Goal: Information Seeking & Learning: Learn about a topic

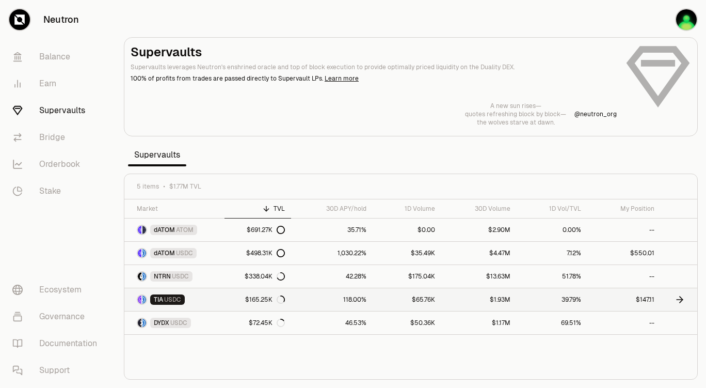
click at [389, 235] on link "$65.76K" at bounding box center [407, 299] width 69 height 23
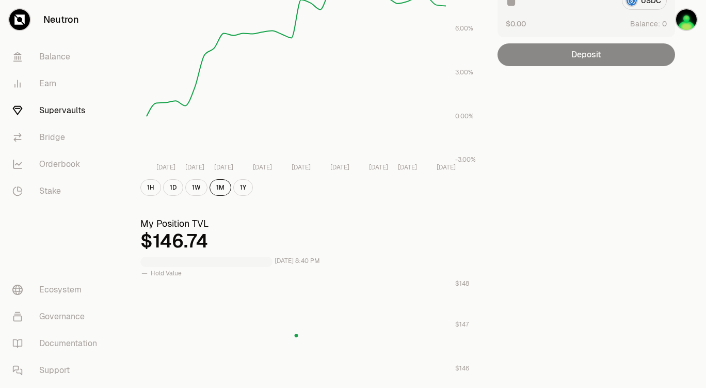
scroll to position [258, 0]
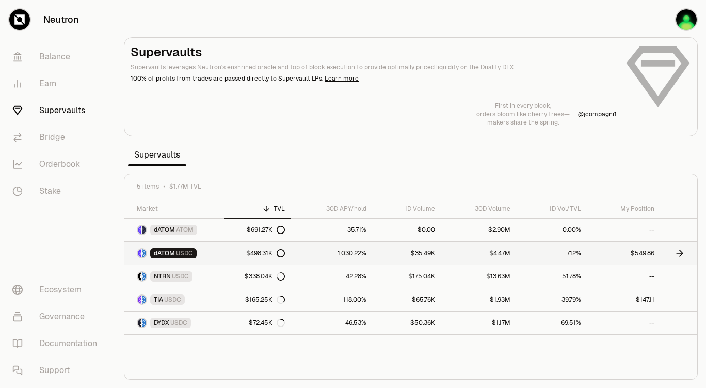
click at [478, 235] on link "$4.47M" at bounding box center [478, 253] width 75 height 23
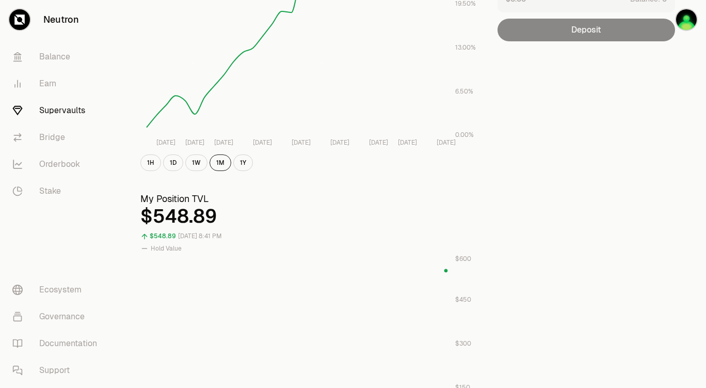
scroll to position [207, 0]
